Goal: Task Accomplishment & Management: Manage account settings

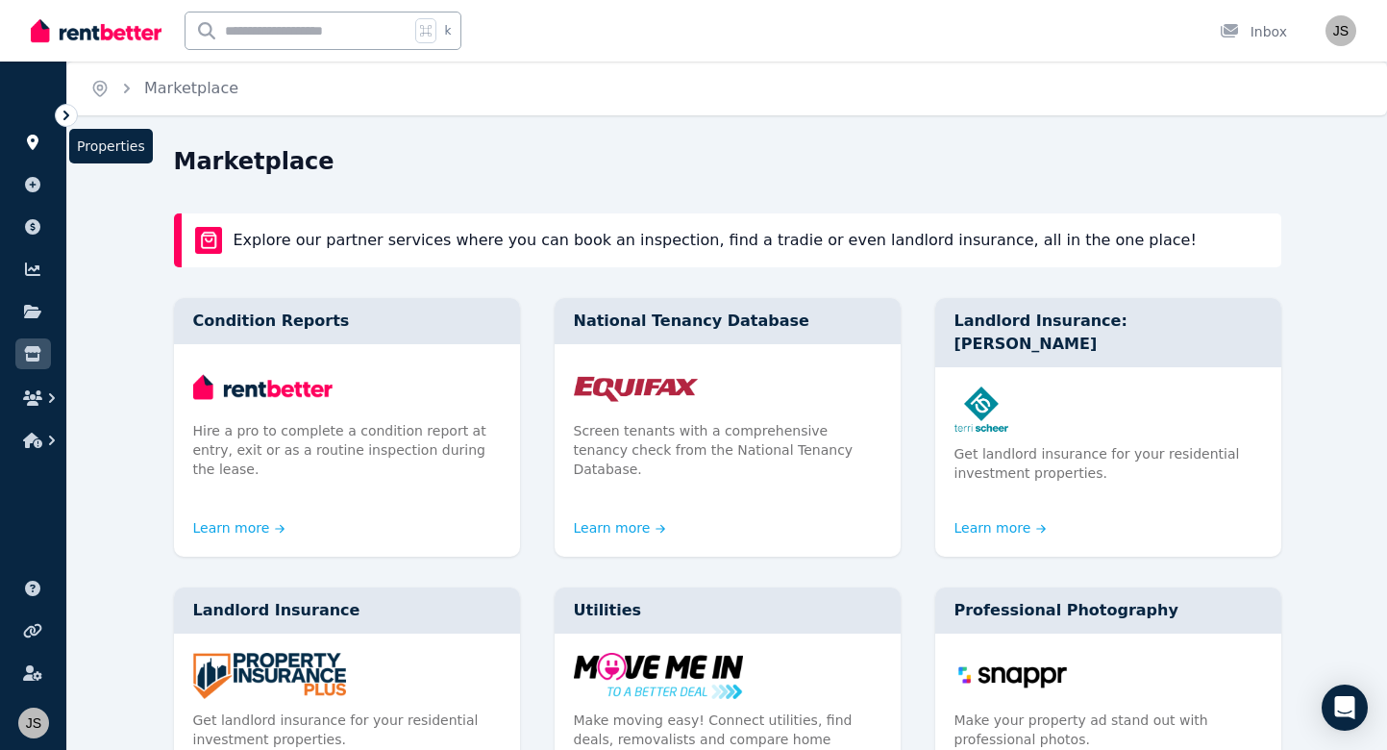
click at [36, 146] on icon at bounding box center [33, 142] width 12 height 15
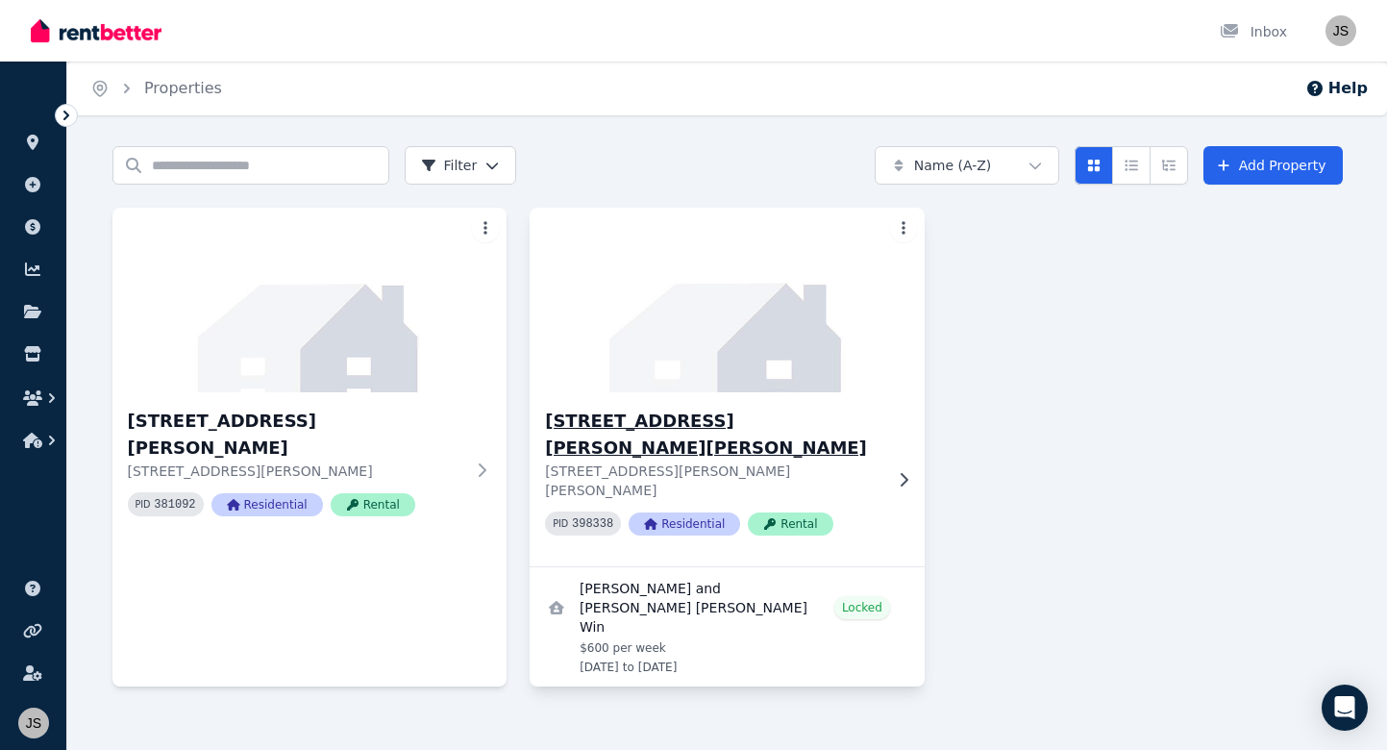
click at [682, 405] on div "[STREET_ADDRESS][PERSON_NAME][PERSON_NAME][PERSON_NAME][PERSON_NAME] PID 398338…" at bounding box center [727, 479] width 395 height 174
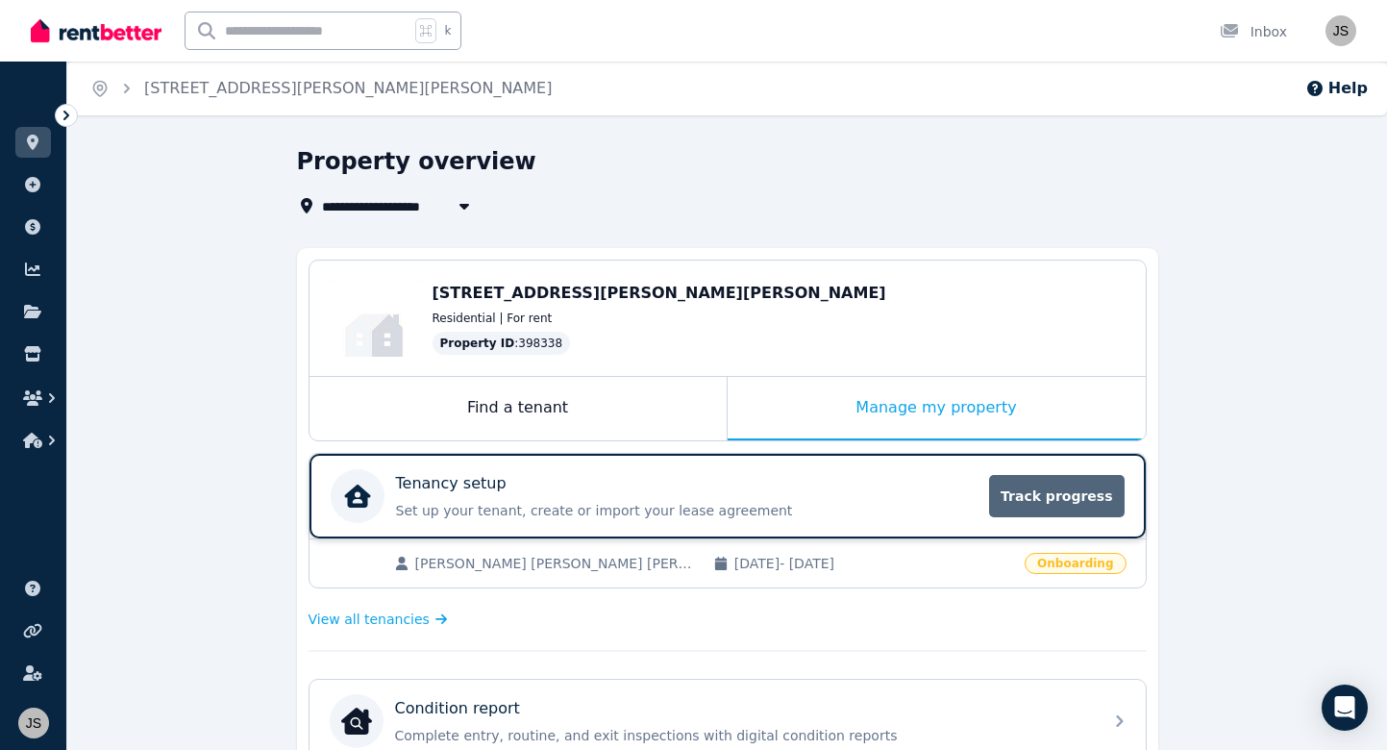
click at [682, 484] on span "Track progress" at bounding box center [1056, 496] width 135 height 42
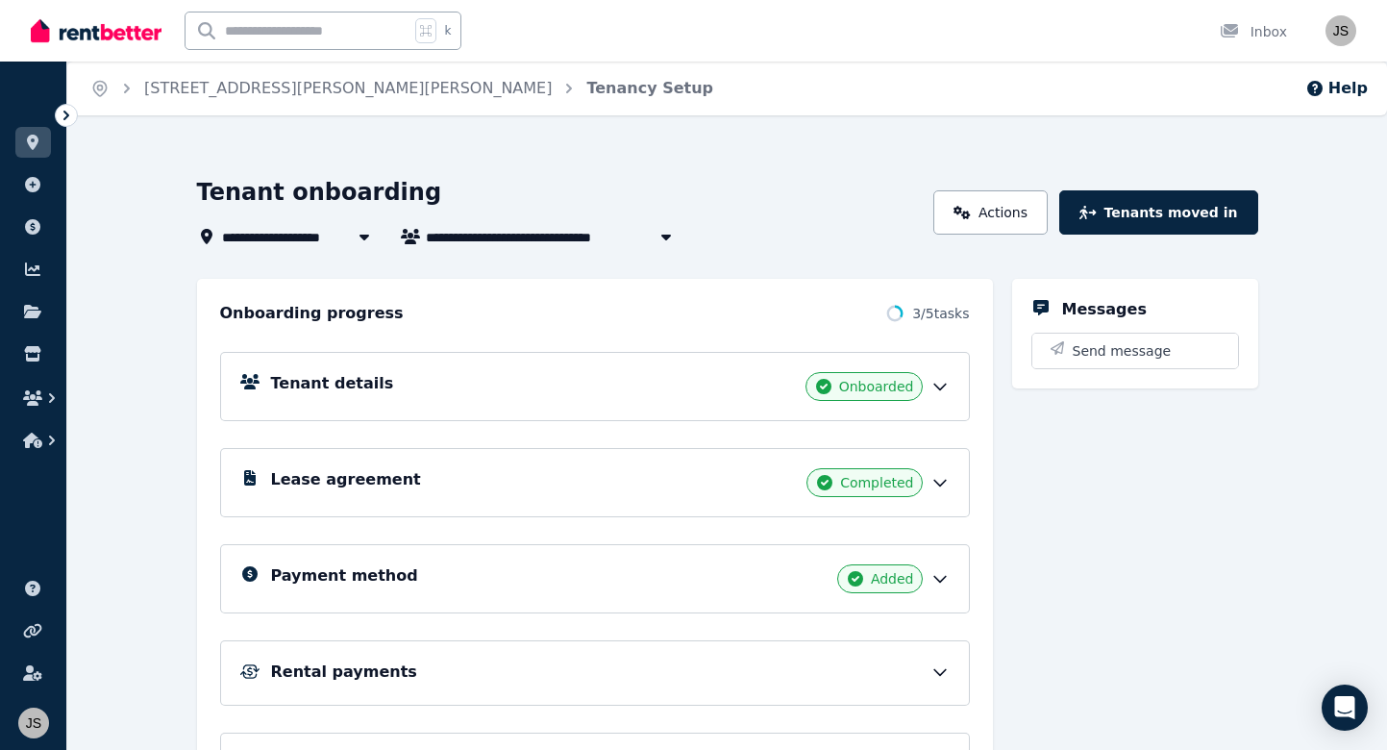
click at [682, 491] on span "Completed" at bounding box center [876, 482] width 73 height 19
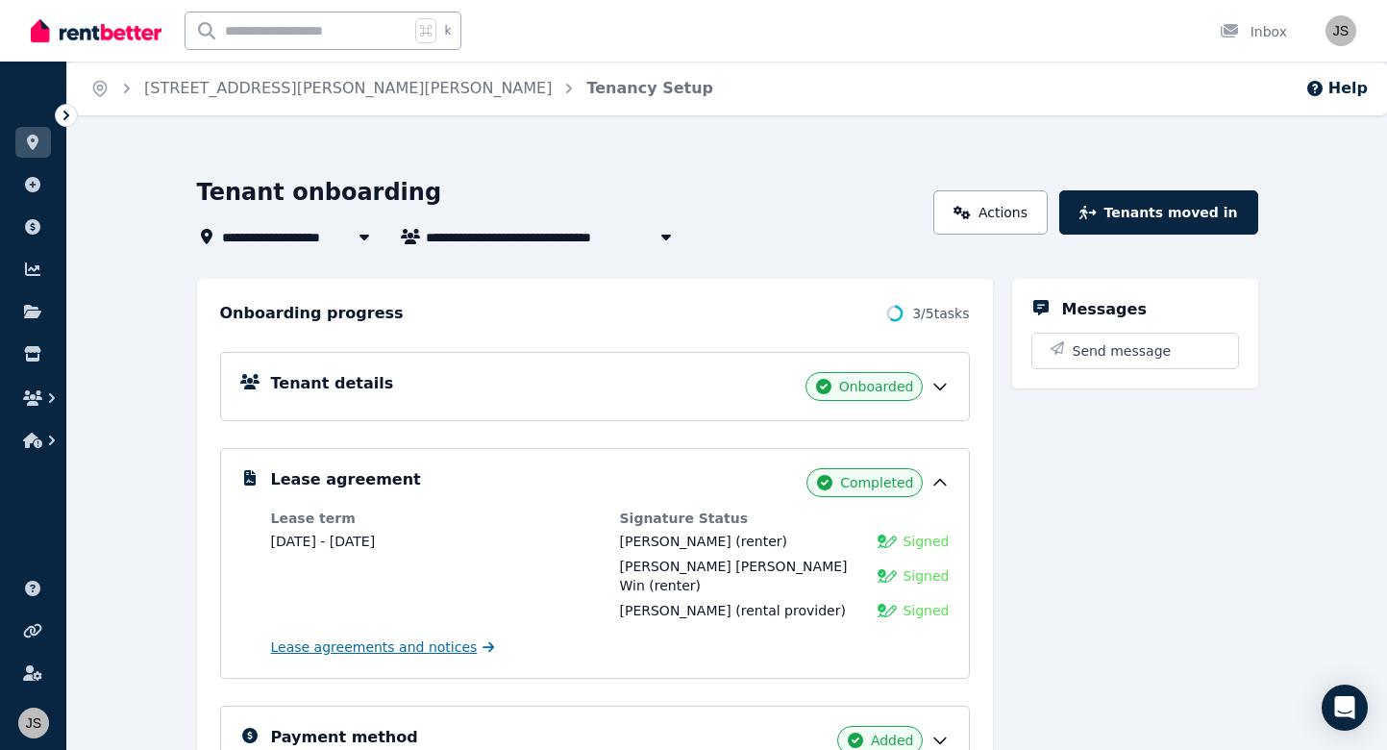
click at [408, 637] on span "Lease agreements and notices" at bounding box center [374, 646] width 207 height 19
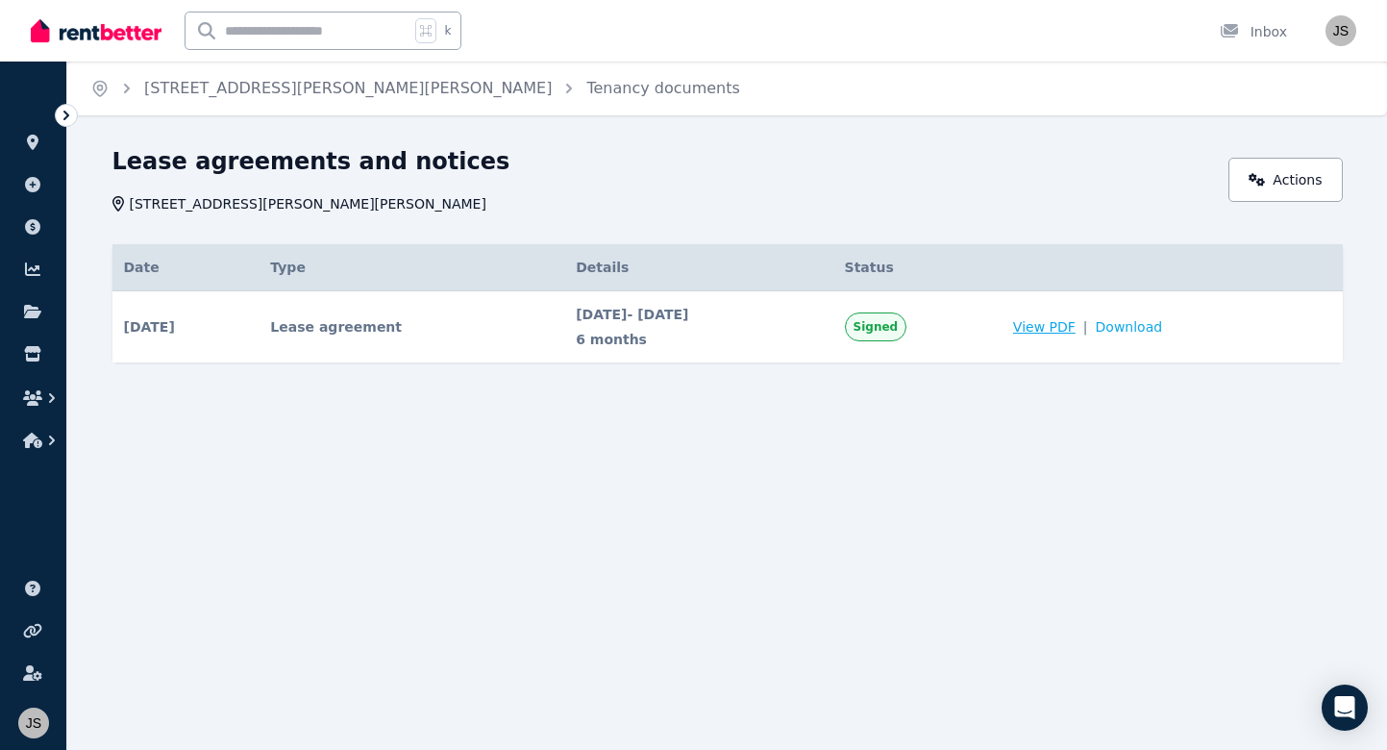
click at [682, 319] on span "View PDF" at bounding box center [1044, 326] width 62 height 19
